Goal: Task Accomplishment & Management: Use online tool/utility

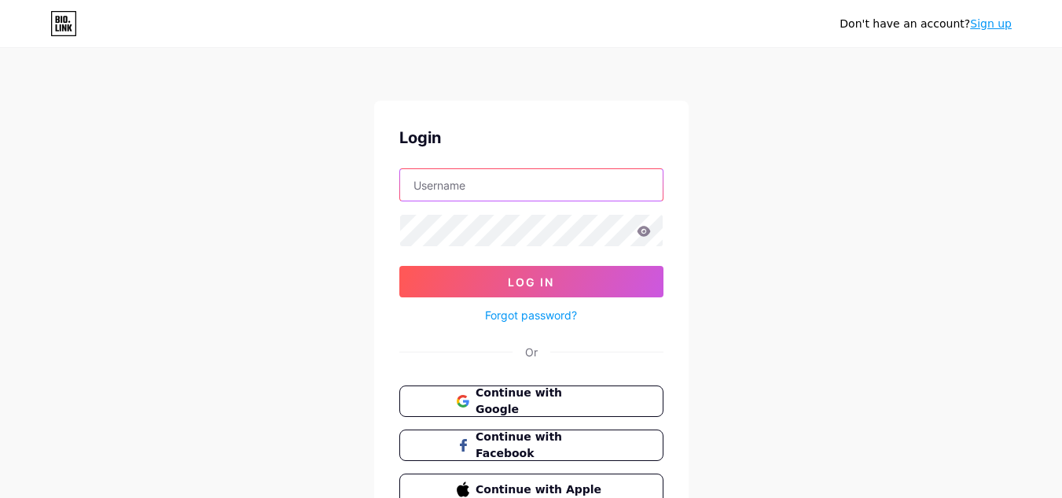
click at [502, 186] on input "text" at bounding box center [531, 184] width 263 height 31
type input "[EMAIL_ADDRESS][DOMAIN_NAME]"
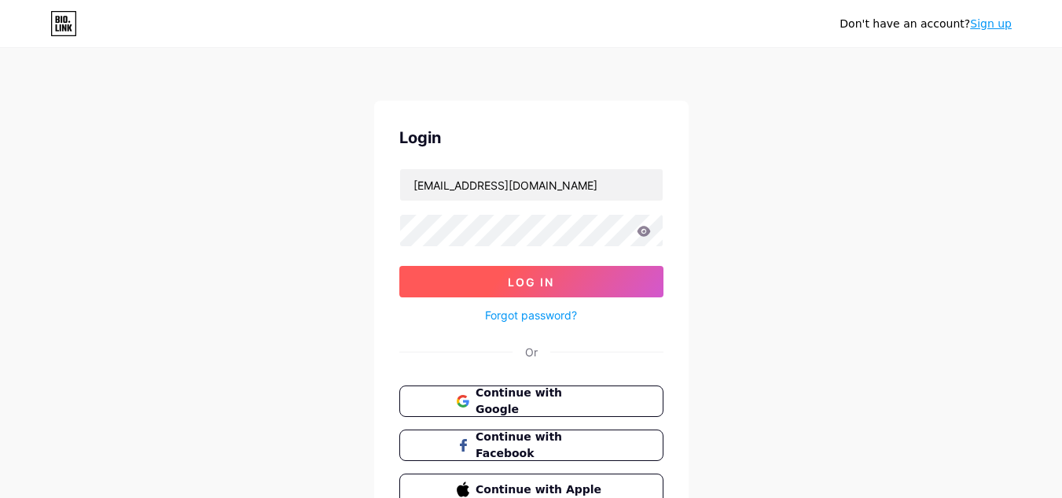
click at [560, 282] on button "Log In" at bounding box center [531, 281] width 264 height 31
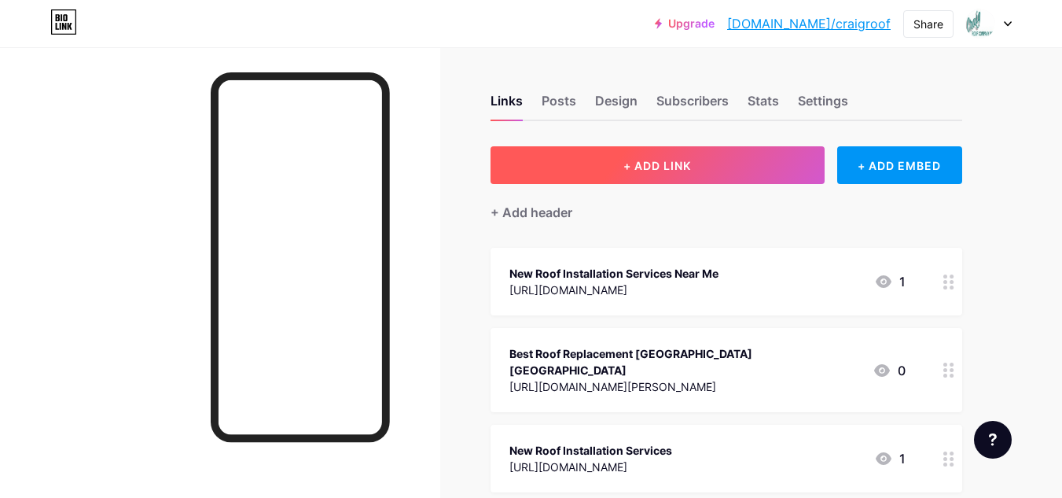
click at [669, 173] on button "+ ADD LINK" at bounding box center [658, 165] width 334 height 38
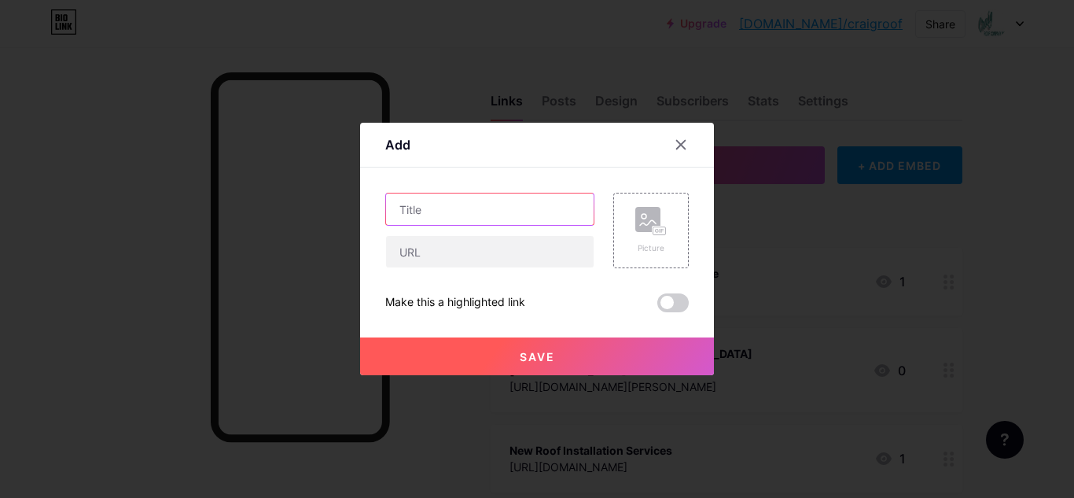
click at [511, 222] on input "text" at bounding box center [490, 208] width 208 height 31
paste input "New Commercial Roofs"
type input "New Commercial Roofs"
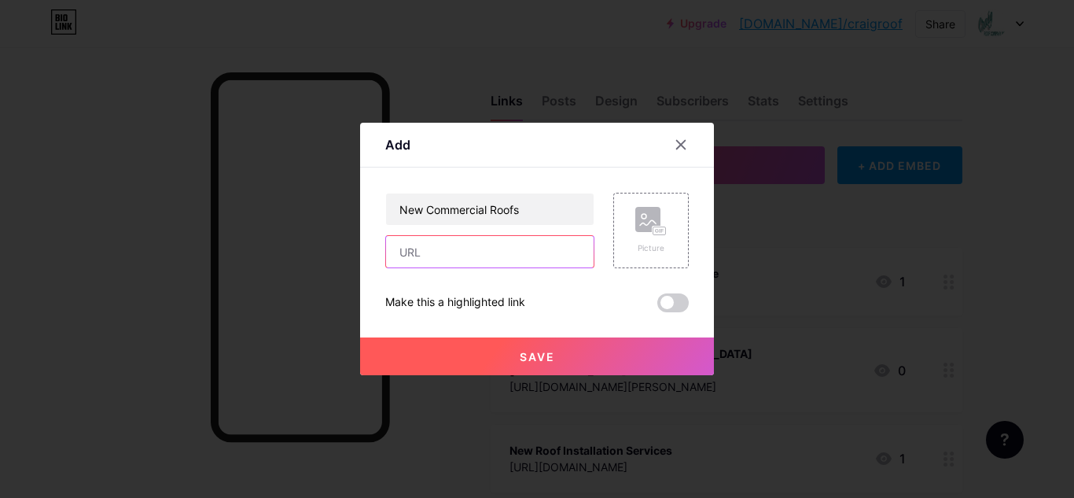
click at [500, 253] on input "text" at bounding box center [490, 251] width 208 height 31
paste input "[URL][DOMAIN_NAME][PERSON_NAME]"
type input "[URL][DOMAIN_NAME][PERSON_NAME]"
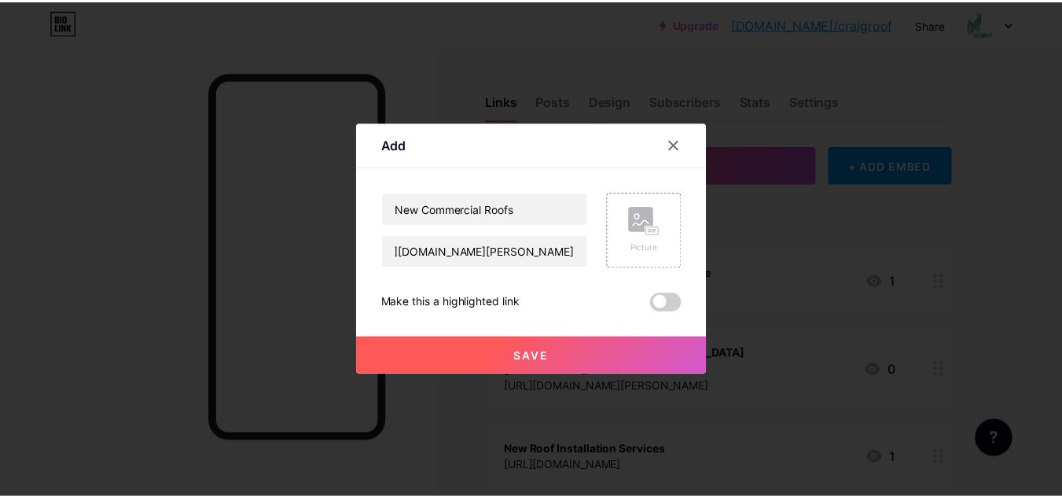
scroll to position [0, 0]
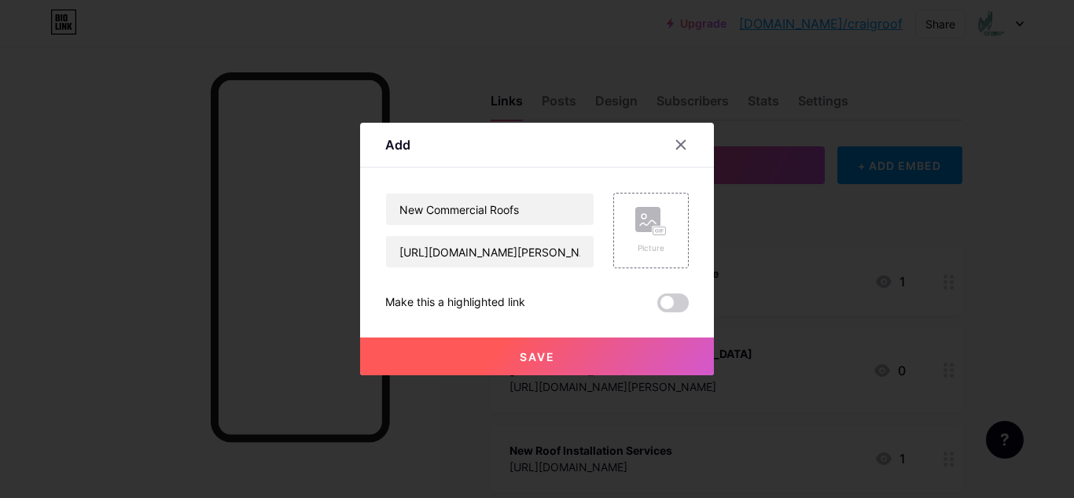
click at [609, 350] on button "Save" at bounding box center [537, 356] width 354 height 38
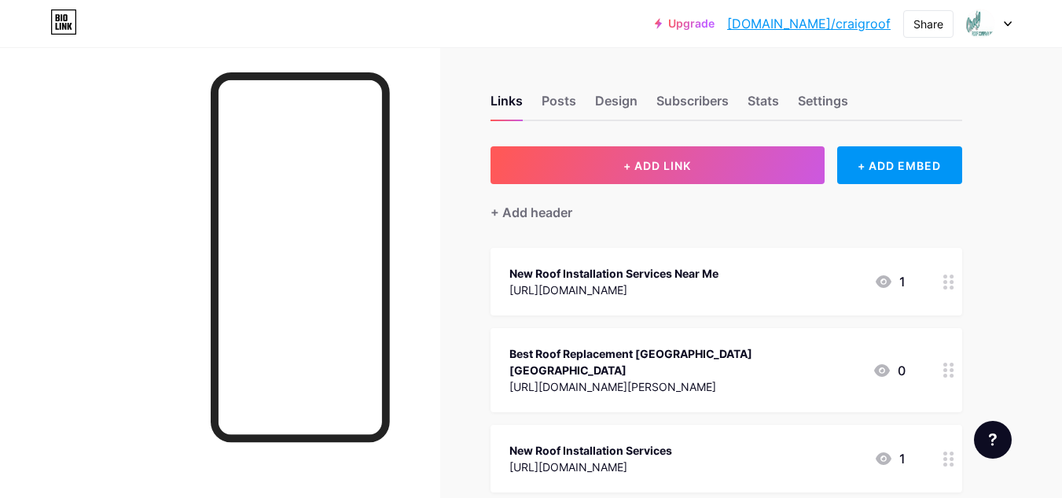
click at [833, 25] on link "[DOMAIN_NAME]/craigroof" at bounding box center [809, 23] width 164 height 19
